Goal: Task Accomplishment & Management: Manage account settings

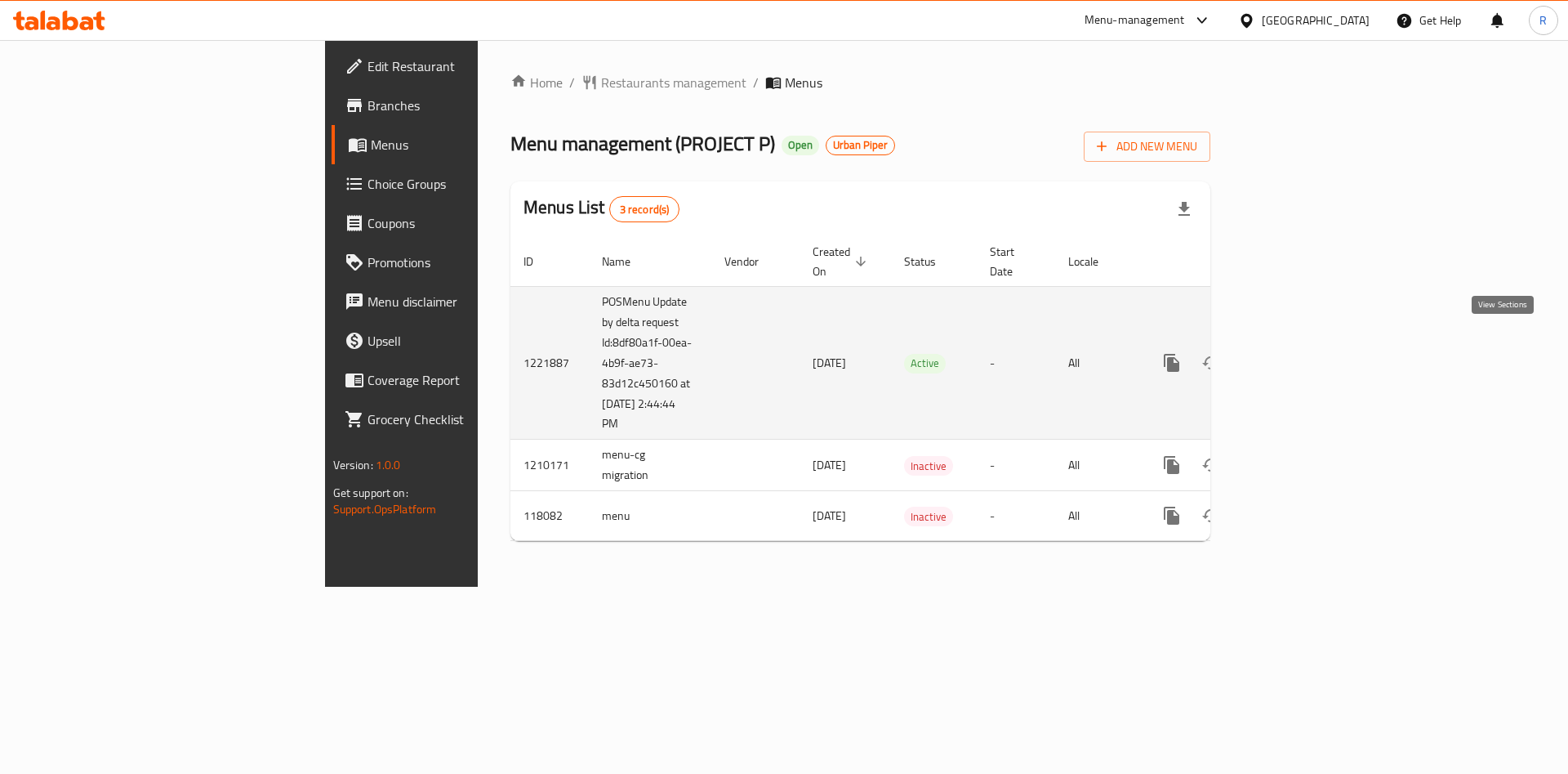
click at [1299, 353] on icon "enhanced table" at bounding box center [1290, 363] width 20 height 20
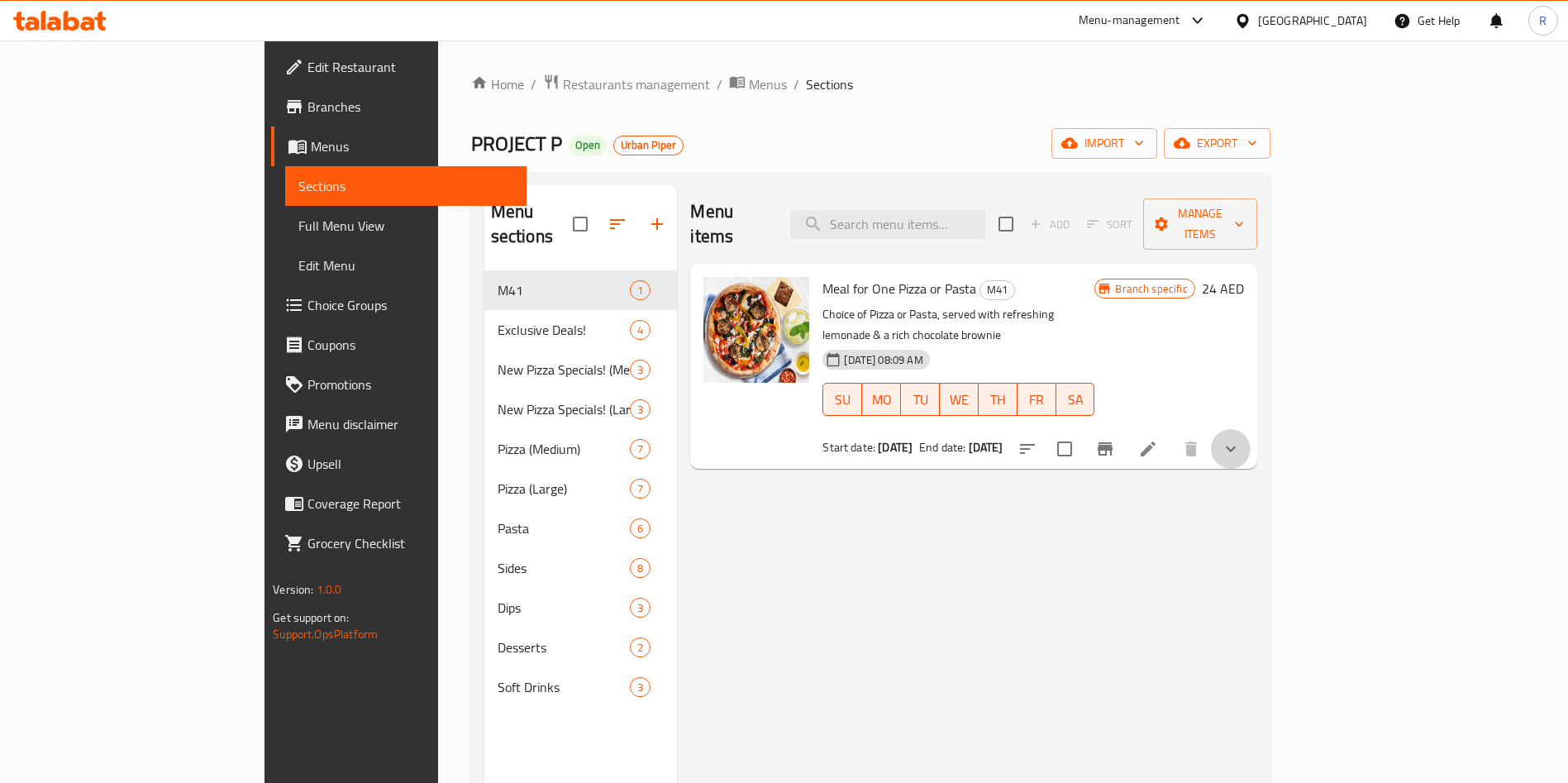
click at [1251, 429] on button "show more" at bounding box center [1231, 448] width 39 height 39
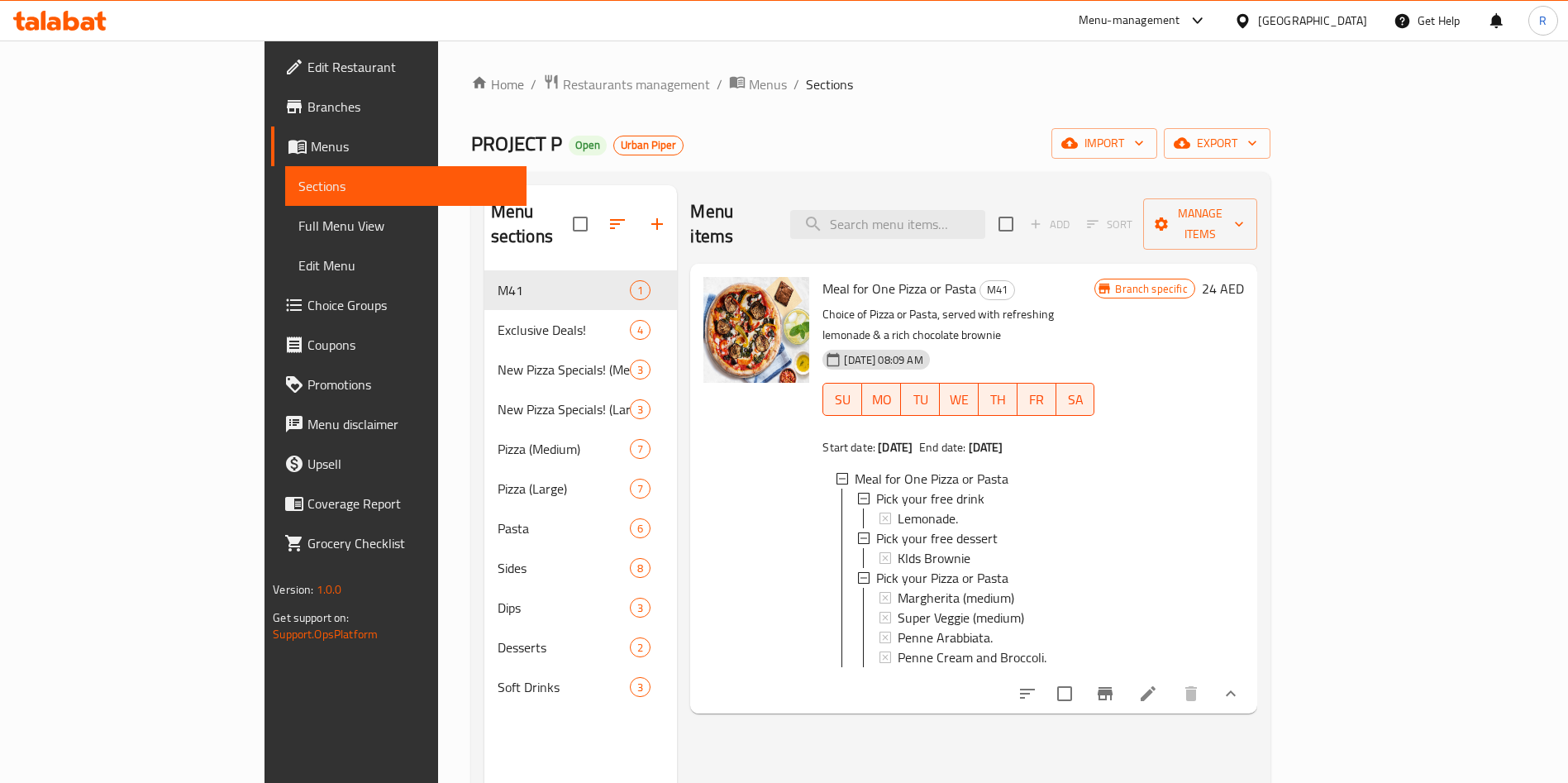
click at [845, 276] on span "Meal for One Pizza or Pasta" at bounding box center [900, 288] width 154 height 25
click at [845, 276] on span "Meal for One Pizza or Pasta" at bounding box center [900, 288] width 154 height 25
click at [846, 276] on span "Meal for One Pizza or Pasta" at bounding box center [900, 288] width 154 height 25
click at [1115, 684] on icon "Branch-specific-item" at bounding box center [1105, 694] width 20 height 20
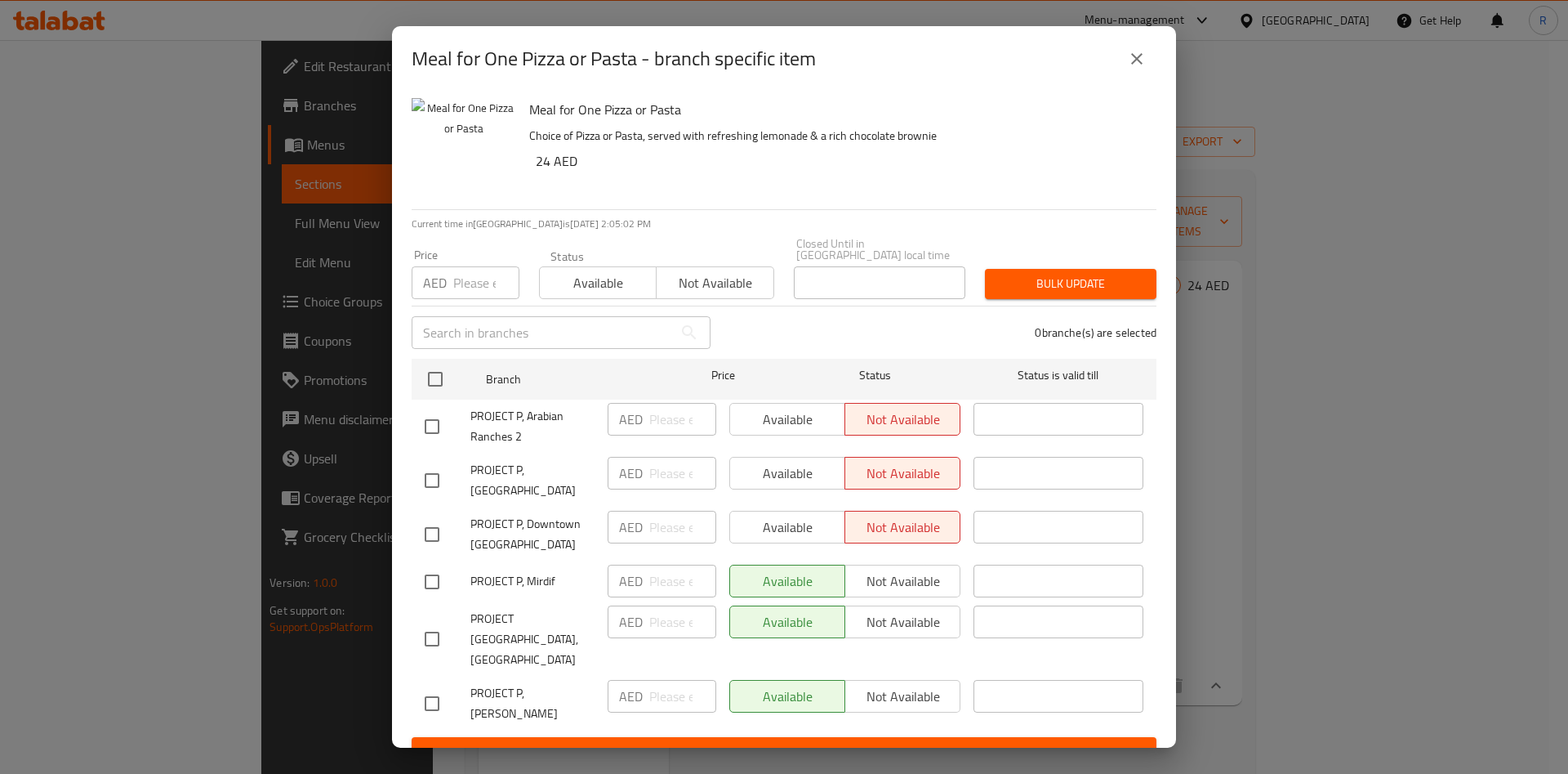
drag, startPoint x: 1422, startPoint y: 394, endPoint x: 1423, endPoint y: 402, distance: 8.1
click at [1422, 394] on div "Meal for One Pizza or Pasta - branch specific item Meal for One Pizza or Pasta …" at bounding box center [784, 387] width 1568 height 774
drag, startPoint x: 1140, startPoint y: 69, endPoint x: 932, endPoint y: 68, distance: 208.0
click at [1140, 69] on icon "close" at bounding box center [1137, 59] width 20 height 20
